Goal: Use online tool/utility: Use online tool/utility

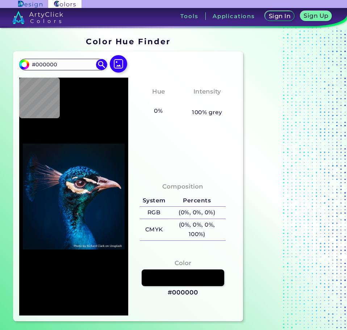
click at [88, 275] on img at bounding box center [74, 196] width 102 height 230
click at [87, 162] on img at bounding box center [74, 196] width 102 height 230
type input "#001b30"
type input "#001B30"
type input "#011c2f"
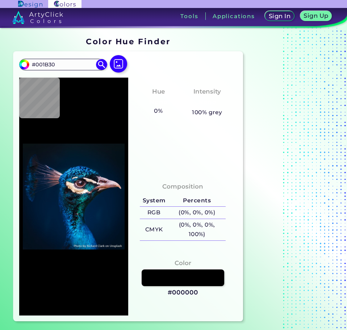
type input "#011C2F"
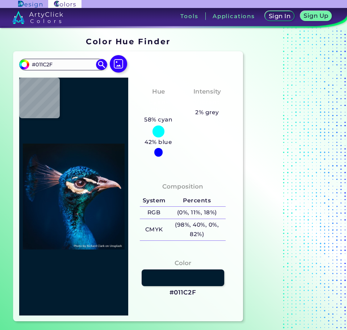
type input "#011b2c"
type input "#011B2C"
type input "#04192a"
type input "#04192A"
type input "#061727"
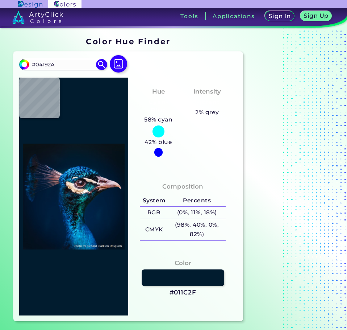
type input "#061727"
type input "#081623"
type input "#0b151f"
type input "#0B151F"
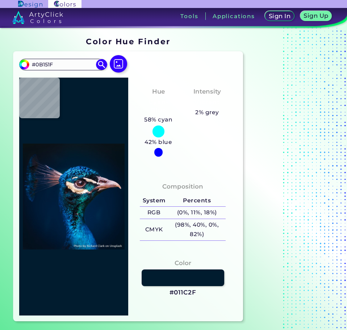
type input "#0b141d"
type input "#0B141D"
type input "#0a131a"
type input "#0A131A"
type input "#091217"
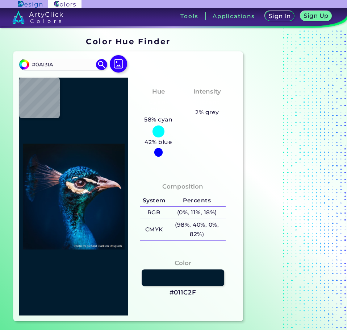
type input "#091217"
type input "#0a1117"
type input "#0A1117"
type input "#0a1215"
type input "#0A1215"
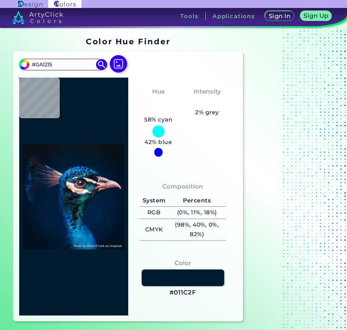
type input "#000000"
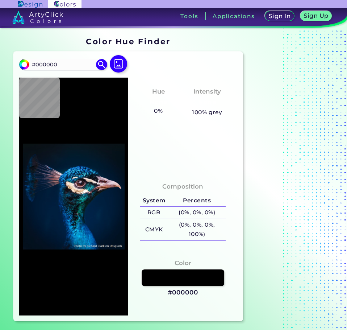
type input "#0a171f"
type input "#0A171F"
type input "#0a1720"
type input "#0A1720"
type input "#071822"
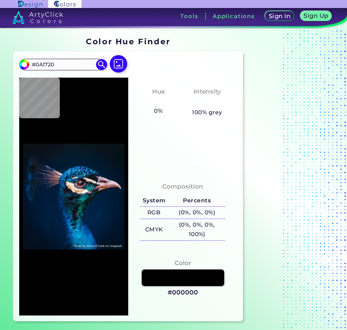
type input "#071822"
type input "#071827"
type input "#061928"
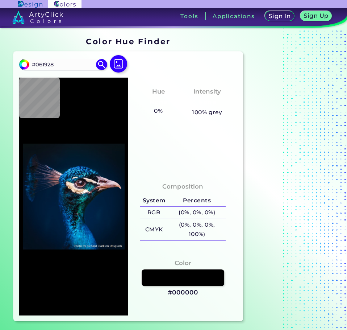
type input "#04192c"
type input "#04192C"
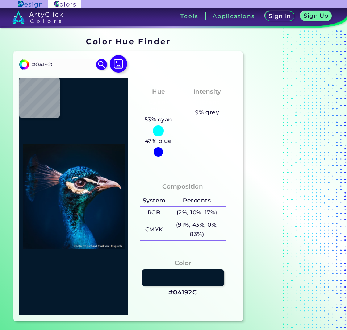
type input "#011a2e"
type input "#011A2E"
type input "#001b30"
type input "#001B30"
type input "#001a31"
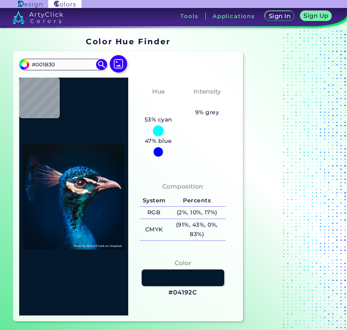
type input "#001A31"
type input "#001c34"
type input "#001C34"
type input "#001f38"
type input "#001F38"
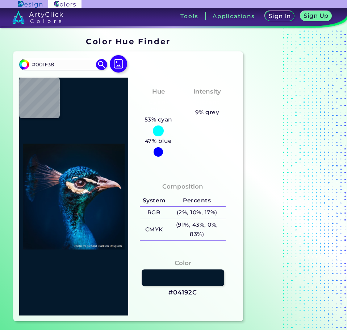
type input "#012740"
type input "#57d4fd"
type input "#57D4FD"
type input "#1f88c7"
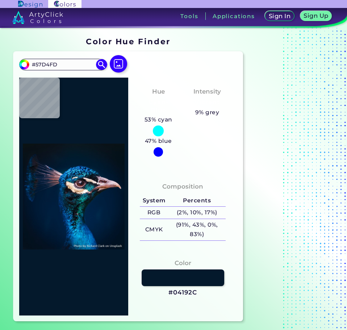
type input "#1F88C7"
type input "#002761"
type input "#00193f"
type input "#00193F"
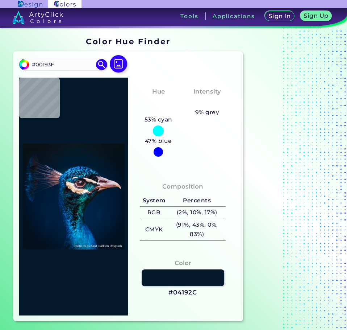
type input "#092844"
type input "#044f7b"
type input "#044F7B"
type input "#153d58"
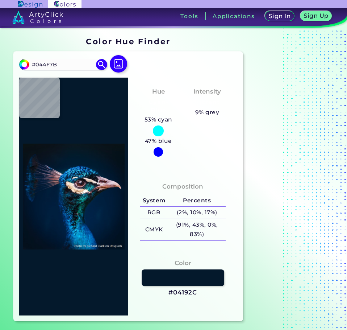
type input "#153D58"
type input "#234660"
type input "#1e2939"
type input "#1E2939"
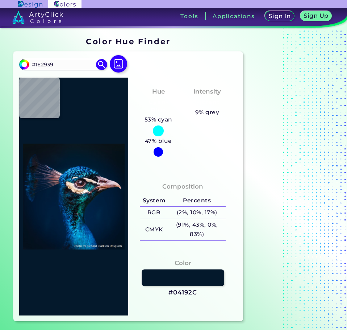
type input "#040e21"
type input "#040E21"
type input "#102230"
type input "#0b3969"
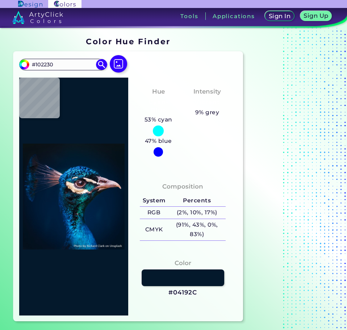
type input "#0B3969"
type input "#176297"
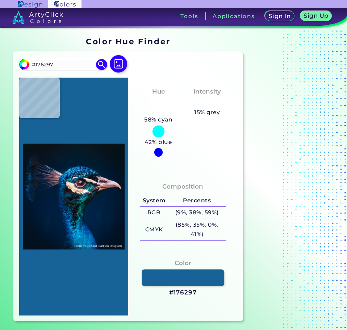
type input "#044177"
type input "#002548"
type input "#0472a8"
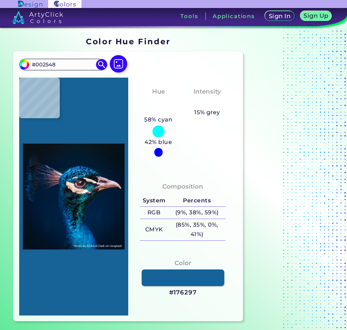
type input "#0472A8"
type input "#005b94"
type input "#005B94"
type input "#09608e"
type input "#09608E"
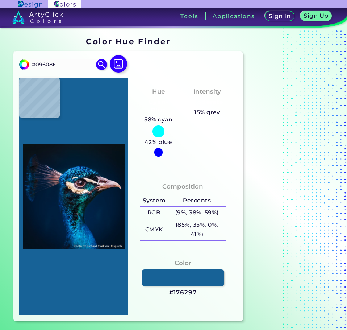
type input "#073e67"
type input "#073E67"
type input "#03416d"
type input "#03416D"
type input "#064171"
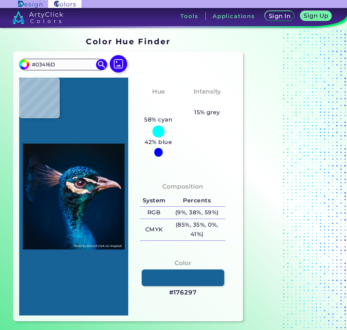
type input "#064171"
type input "#034074"
type input "#045c9b"
type input "#045C9B"
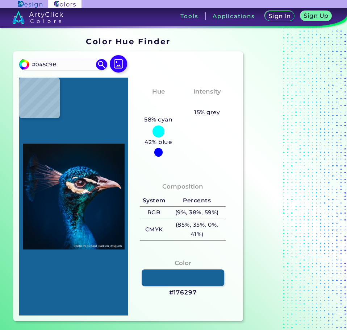
type input "#00437b"
type input "#00437B"
type input "#043058"
type input "#023563"
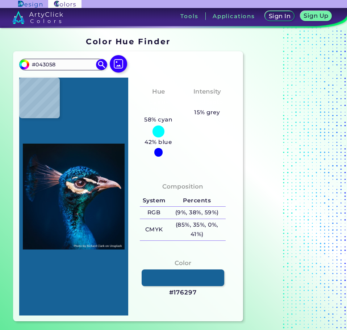
type input "#023563"
type input "#002f59"
type input "#002F59"
type input "#002341"
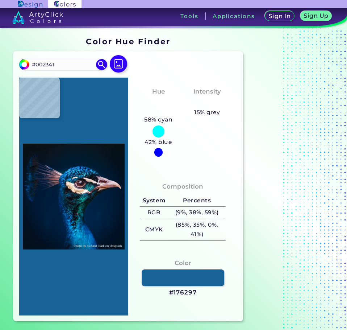
type input "#012241"
type input "#002140"
type input "#01203f"
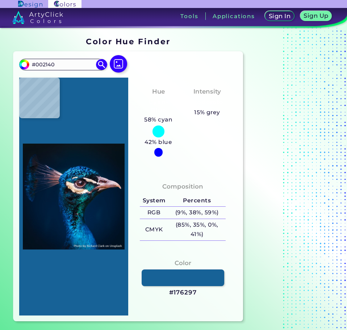
type input "#01203F"
type input "#011e3e"
type input "#011E3E"
type input "#001d3b"
type input "#001D3B"
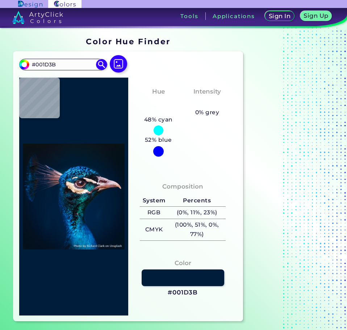
type input "#011e3e"
type input "#011E3E"
type input "#001d3d"
type input "#001D3D"
type input "#011e3e"
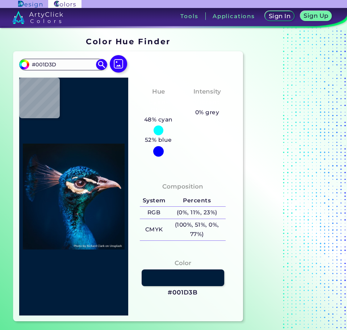
type input "#011E3E"
type input "#001d3d"
type input "#001D3D"
type input "#011e3e"
type input "#011E3E"
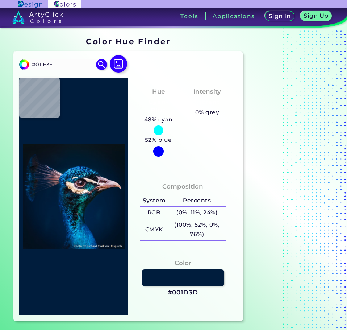
type input "#001d3d"
type input "#001D3D"
type input "#001e3e"
type input "#001E3E"
type input "#001f3e"
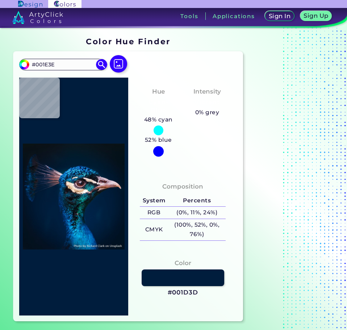
type input "#001F3E"
type input "#011e3e"
type input "#011E3E"
type input "#001f3e"
type input "#001F3E"
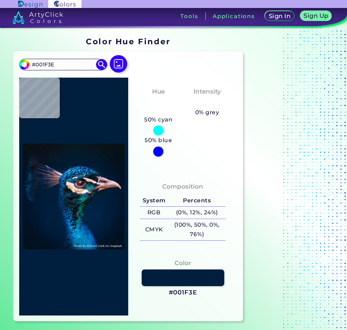
type input "#001e3f"
type input "#001E3F"
type input "#001e40"
type input "#001E40"
type input "#002041"
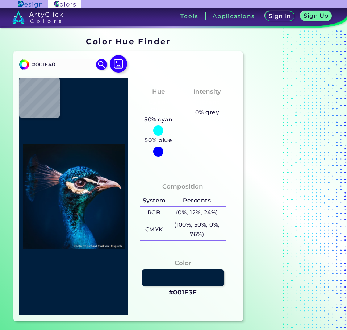
type input "#002041"
type input "#002045"
type input "#01203e"
type input "#01203E"
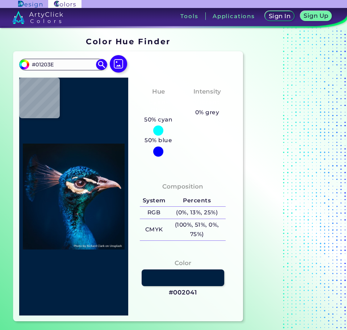
type input "#022043"
type input "#031f42"
type input "#031F42"
type input "#002c63"
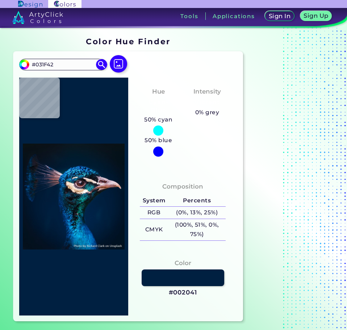
type input "#002C63"
type input "#022e5e"
type input "#022E5E"
type input "#003268"
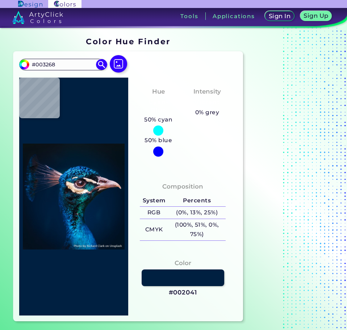
type input "#053671"
type input "#0d5594"
type input "#0D5594"
type input "#025499"
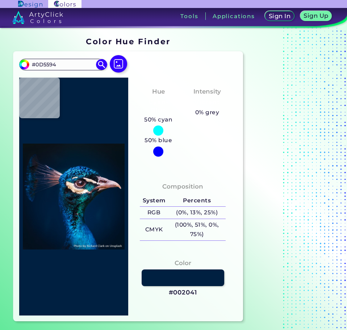
type input "#025499"
type input "#013271"
type input "#043b73"
type input "#043B73"
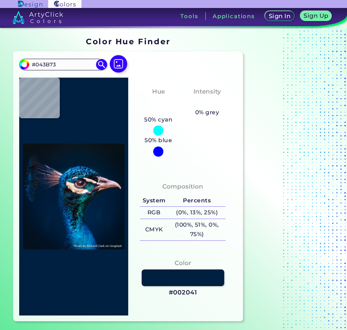
type input "#0571ad"
type input "#[DATE]"
type input "#014876"
type input "#043868"
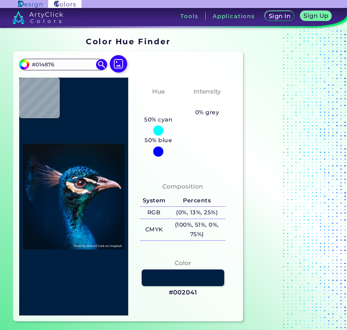
type input "#043868"
type input "#02284a"
type input "#02284A"
type input "#000509"
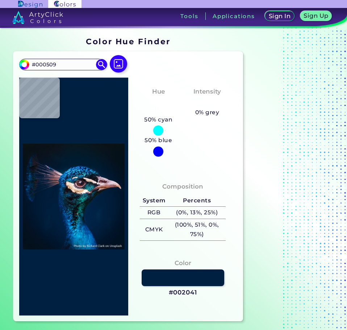
type input "#0d1117"
type input "#0D1117"
type input "#181b25"
type input "#181B25"
type input "#0b191b"
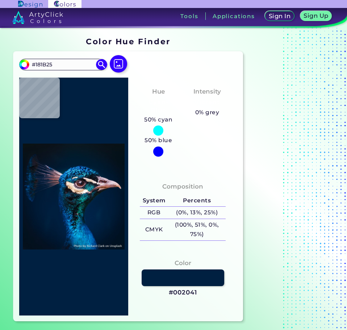
type input "#0B191B"
type input "#0e414c"
type input "#0E414C"
type input "#0d3936"
type input "#0D3936"
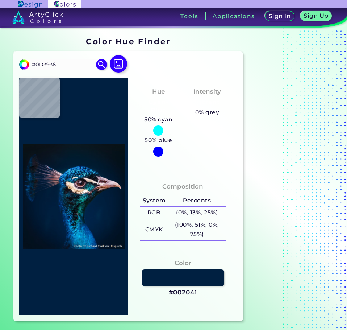
type input "#095142"
type input "#017473"
type input "#004c47"
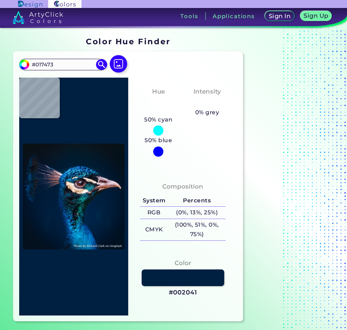
type input "#004C47"
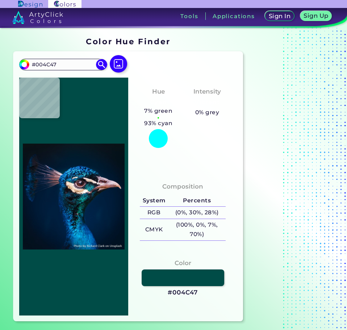
type input "#034a4e"
type input "#034A4E"
type input "#03252a"
type input "#03252A"
type input "#082227"
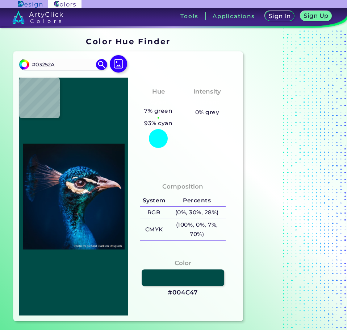
type input "#082227"
type input "#021919"
